Goal: Task Accomplishment & Management: Complete application form

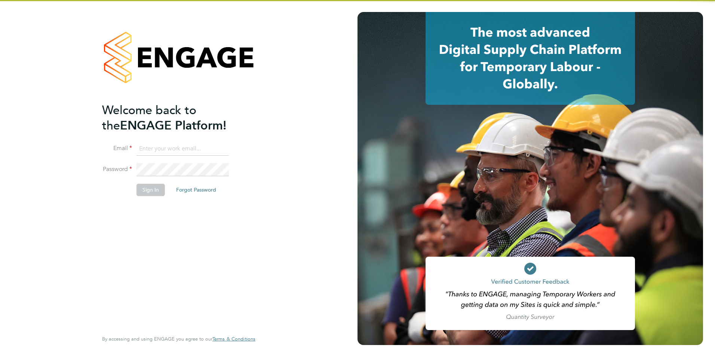
type input "[PERSON_NAME][EMAIL_ADDRESS][DOMAIN_NAME]"
click at [155, 189] on button "Sign In" at bounding box center [150, 190] width 28 height 12
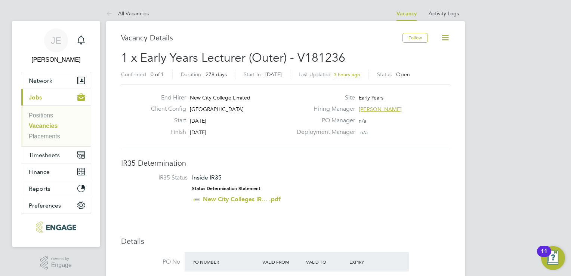
click at [48, 125] on link "Vacancies" at bounding box center [43, 126] width 29 height 6
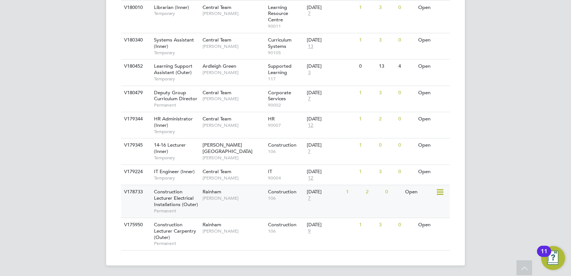
click at [240, 126] on span "Nathan Morris" at bounding box center [234, 198] width 62 height 6
click at [211, 126] on div "V178733 Construction Lecturer Electrical Installations (Outer) Permanent Rainha…" at bounding box center [285, 201] width 329 height 33
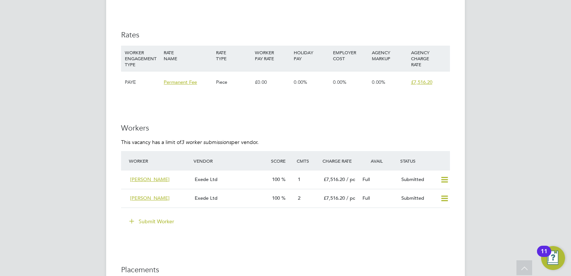
scroll to position [1346, 0]
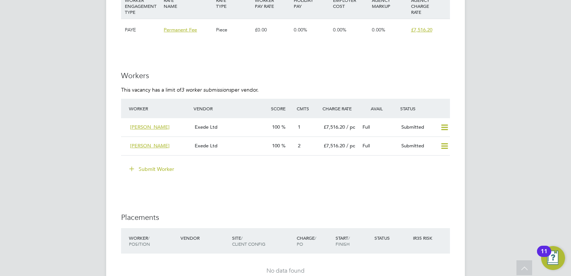
click at [159, 171] on button "Submit Worker" at bounding box center [152, 169] width 56 height 12
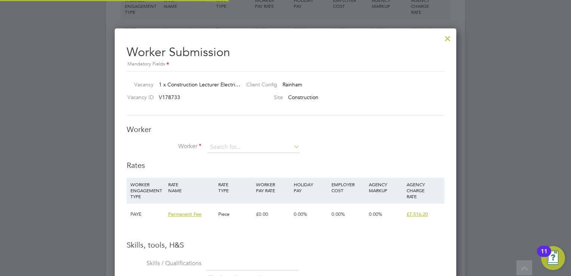
scroll to position [11, 194]
click at [226, 144] on input at bounding box center [254, 147] width 92 height 11
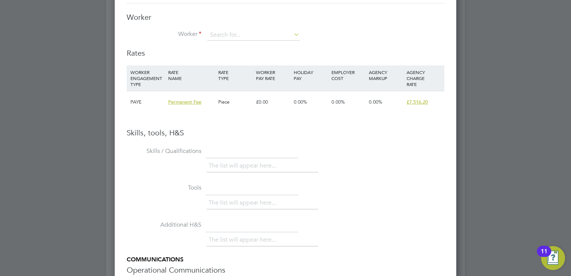
click at [363, 77] on div "EMPLOYER COST" at bounding box center [349, 74] width 38 height 19
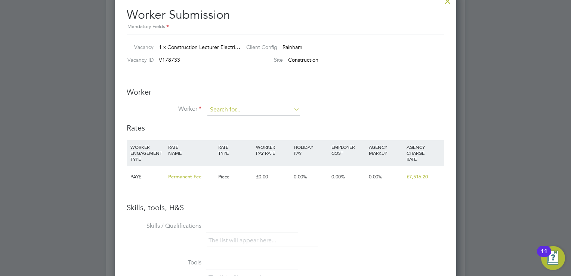
click at [270, 112] on input at bounding box center [254, 109] width 92 height 11
click at [344, 100] on div "Worker Worker Worker Engagement Type" at bounding box center [286, 105] width 318 height 36
click at [269, 110] on input at bounding box center [254, 109] width 92 height 11
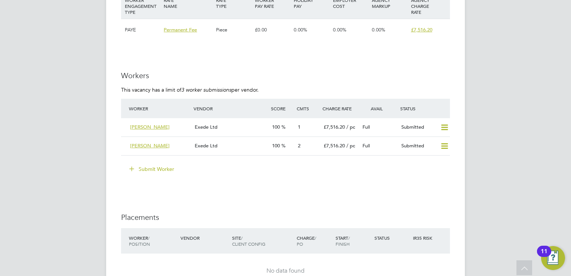
click at [133, 174] on button "Submit Worker" at bounding box center [152, 169] width 56 height 12
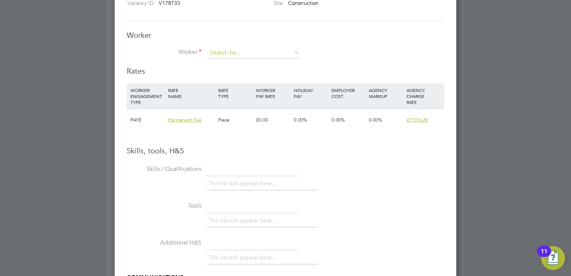
click at [253, 57] on input at bounding box center [254, 52] width 92 height 11
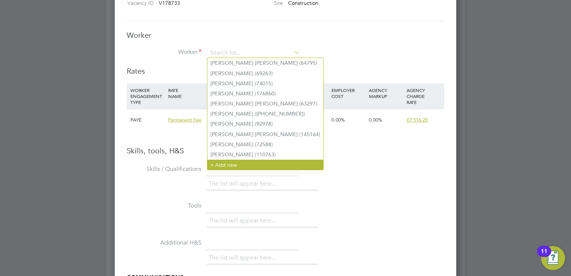
click at [238, 163] on li "+ Add new" at bounding box center [266, 165] width 116 height 10
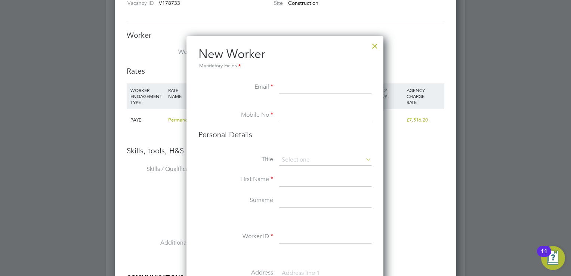
click at [298, 86] on input at bounding box center [325, 87] width 92 height 13
paste input "masaudraja@yahoo.com"
type input "masaudraja@yahoo.com"
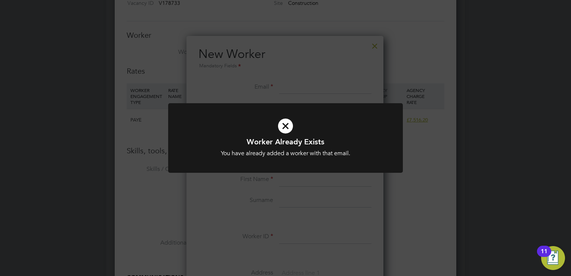
click at [280, 118] on icon at bounding box center [285, 125] width 194 height 29
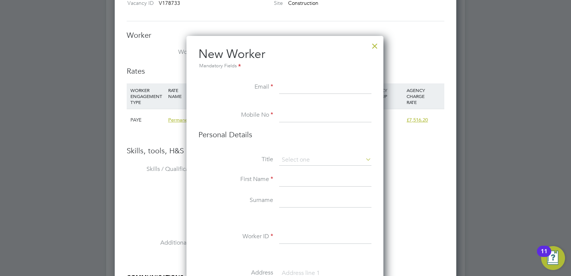
drag, startPoint x: 291, startPoint y: 113, endPoint x: 293, endPoint y: 103, distance: 9.9
click at [291, 113] on input at bounding box center [325, 115] width 92 height 13
click at [298, 90] on input at bounding box center [325, 87] width 92 height 13
paste input "masaudraja@yahoo.com"
type input "masaudraja@yahoo.com"
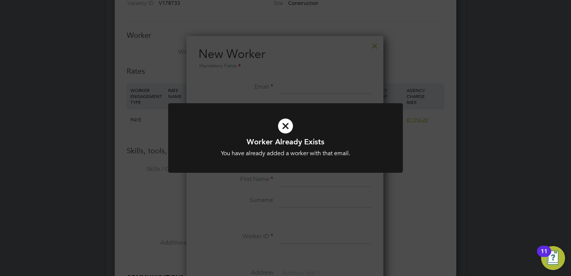
click at [323, 85] on div "Worker Already Exists You have already added a worker with that email. Cancel O…" at bounding box center [285, 138] width 571 height 276
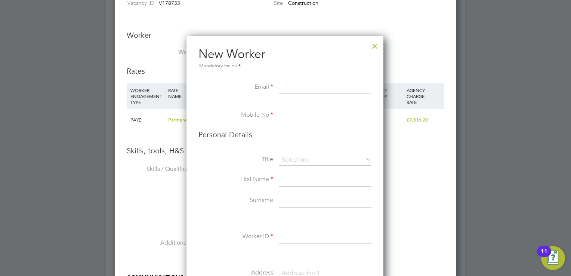
click at [371, 51] on div at bounding box center [374, 43] width 13 height 13
